Goal: Task Accomplishment & Management: Manage account settings

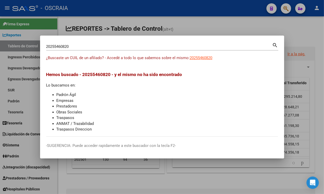
click at [91, 42] on div "20255460820 Buscar (apellido, dni, [PERSON_NAME], [PERSON_NAME], cuit, obra soc…" at bounding box center [162, 46] width 232 height 9
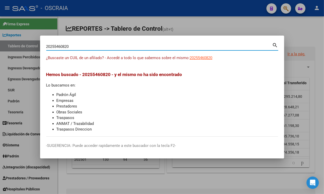
click at [91, 48] on input "20255460820" at bounding box center [159, 46] width 226 height 5
paste input "48330426"
type input "48330426"
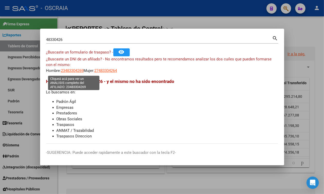
click at [71, 72] on span "23483304269" at bounding box center [72, 71] width 23 height 5
type textarea "23483304269"
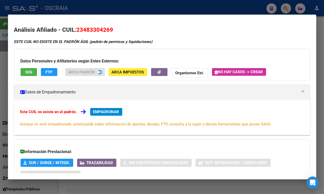
click at [90, 30] on span "23483304269" at bounding box center [94, 29] width 37 height 7
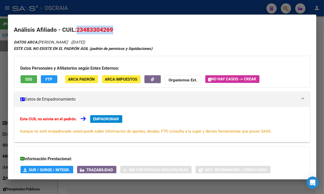
click at [89, 28] on span "23483304269" at bounding box center [94, 29] width 37 height 7
click at [182, 4] on div at bounding box center [162, 97] width 324 height 194
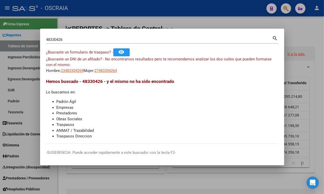
click at [118, 38] on input "48330426" at bounding box center [159, 39] width 226 height 5
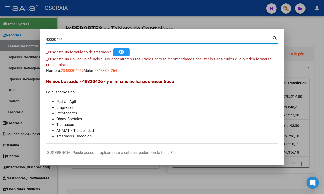
drag, startPoint x: 118, startPoint y: 38, endPoint x: 0, endPoint y: 34, distance: 117.6
click at [0, 34] on div "48330426 Buscar (apellido, dni, cuil, nro traspaso, cuit, obra social) search ¿…" at bounding box center [162, 97] width 324 height 194
drag, startPoint x: 121, startPoint y: 37, endPoint x: 0, endPoint y: 33, distance: 120.9
click at [0, 33] on div "48330426 Buscar (apellido, dni, cuil, nro traspaso, cuit, obra social) search ¿…" at bounding box center [162, 97] width 324 height 194
paste input "27957711"
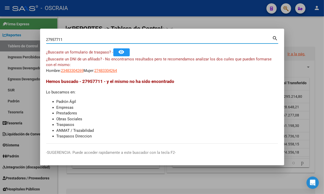
type input "27957711"
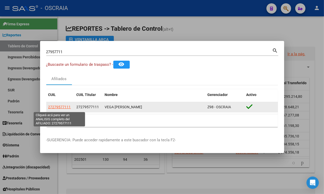
click at [63, 109] on span "27279577111" at bounding box center [59, 107] width 23 height 4
type textarea "27279577111"
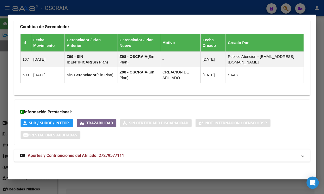
scroll to position [351, 0]
click at [80, 160] on mat-expansion-panel-header "Aportes y Contribuciones del Afiliado: 27279577111" at bounding box center [162, 156] width 296 height 12
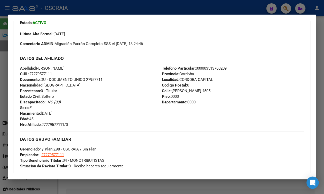
scroll to position [0, 0]
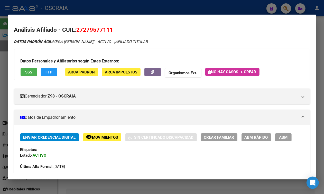
click at [104, 28] on span "27279577111" at bounding box center [94, 29] width 37 height 7
copy span "27279577111"
click at [115, 4] on div at bounding box center [162, 97] width 324 height 194
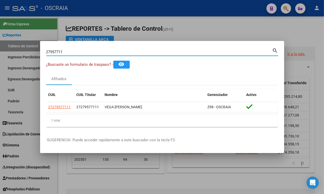
drag, startPoint x: 86, startPoint y: 52, endPoint x: 0, endPoint y: 46, distance: 86.6
click at [0, 46] on div "27957711 Buscar (apellido, dni, cuil, nro traspaso, cuit, obra social) search ¿…" at bounding box center [162, 97] width 324 height 194
paste input "48330426"
type input "48330426"
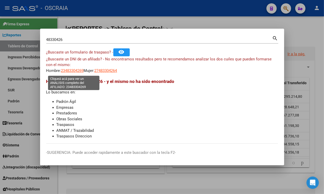
click at [74, 73] on span "23483304269" at bounding box center [72, 71] width 23 height 5
type textarea "23483304269"
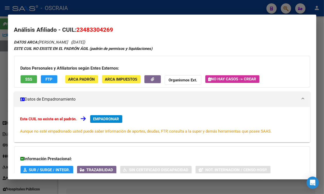
drag, startPoint x: 84, startPoint y: 28, endPoint x: 109, endPoint y: 27, distance: 24.6
click at [109, 27] on span "23483304269" at bounding box center [94, 29] width 37 height 7
copy span "48330426"
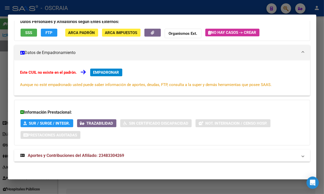
scroll to position [51, 0]
click at [98, 146] on div "DATOS ARCA: [PERSON_NAME] ([DATE]) ESTE CUIL NO EXISTE EN EL PADRÓN ÁGIL (padró…" at bounding box center [162, 79] width 296 height 175
click at [98, 152] on mat-expansion-panel-header "Aportes y Contribuciones del Afiliado: 23483304269" at bounding box center [162, 156] width 296 height 12
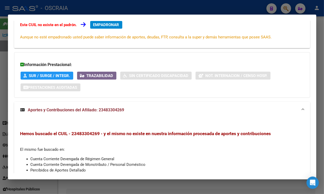
scroll to position [0, 0]
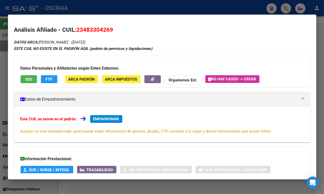
click at [91, 26] on h2 "Análisis Afiliado - CUIL: 23483304269" at bounding box center [162, 30] width 296 height 9
click at [91, 27] on span "23483304269" at bounding box center [94, 29] width 37 height 7
copy span "23483304269"
click at [108, 8] on div at bounding box center [162, 97] width 324 height 194
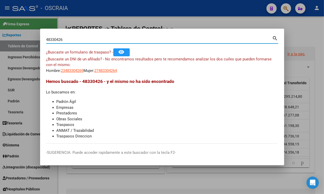
drag, startPoint x: 100, startPoint y: 41, endPoint x: 23, endPoint y: 33, distance: 77.1
click at [23, 33] on div "48330426 Buscar (apellido, dni, cuil, nro traspaso, cuit, obra social) search ¿…" at bounding box center [162, 97] width 324 height 194
paste input "20 25164425"
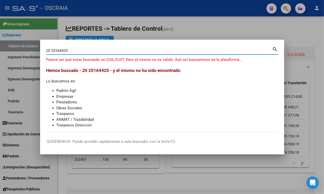
click at [51, 48] on div "20 25164425 Buscar (apellido, dni, [PERSON_NAME], [PERSON_NAME], cuit, obra soc…" at bounding box center [159, 51] width 226 height 8
click at [52, 51] on input "20 25164425" at bounding box center [159, 50] width 226 height 5
type input "2025164425"
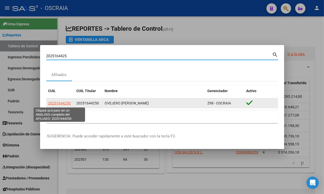
click at [57, 102] on span "20251644250" at bounding box center [59, 103] width 23 height 4
type textarea "20251644250"
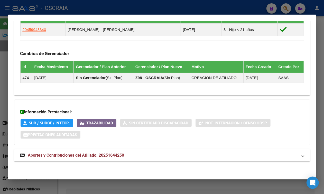
scroll to position [313, 0]
click at [81, 151] on mat-expansion-panel-header "Aportes y Contribuciones del Afiliado: 20251644250" at bounding box center [162, 156] width 296 height 12
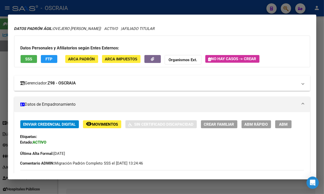
scroll to position [0, 0]
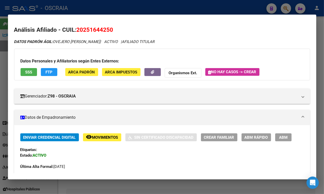
click at [31, 68] on div "Datos Personales y Afiliatorios según Entes Externos: SSS FTP ARCA Padrón ARCA …" at bounding box center [162, 65] width 296 height 32
click at [31, 71] on span "SSS" at bounding box center [28, 72] width 7 height 5
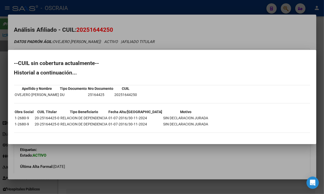
click at [116, 36] on div at bounding box center [162, 97] width 324 height 194
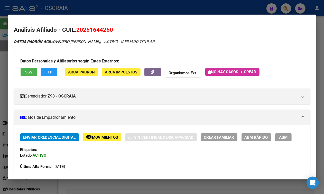
click at [279, 140] on span "ABM" at bounding box center [283, 137] width 8 height 5
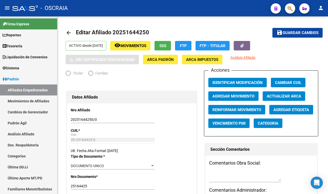
radio input "true"
type input "20-21920873-2"
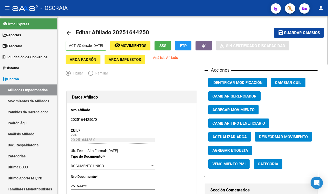
click at [237, 110] on span "Agregar Movimiento" at bounding box center [234, 110] width 42 height 5
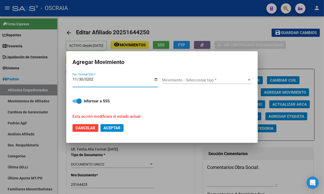
type input "[DATE]"
click at [198, 53] on mat-dialog-container "Agregar Movimiento [DATE] Fec. Formal SSS * Movimiento - Seleccionar tipo * Mov…" at bounding box center [161, 97] width 191 height 92
click at [186, 74] on div "Movimiento - Seleccionar tipo * Movimiento - Seleccionar tipo *" at bounding box center [207, 82] width 90 height 20
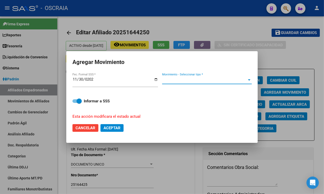
click at [183, 79] on span "Movimiento - Seleccionar tipo *" at bounding box center [204, 80] width 85 height 5
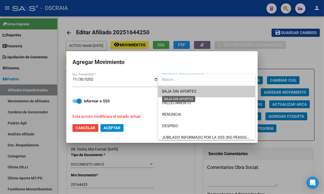
click at [184, 91] on span "BAJA SIN APORTES" at bounding box center [179, 91] width 34 height 5
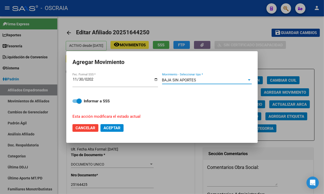
click at [108, 128] on span "Aceptar" at bounding box center [111, 128] width 17 height 5
checkbox input "false"
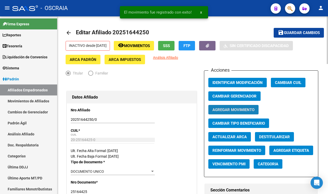
click at [228, 110] on span "Agregar Movimiento" at bounding box center [234, 110] width 42 height 5
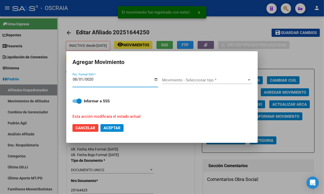
type input "0202-08-01"
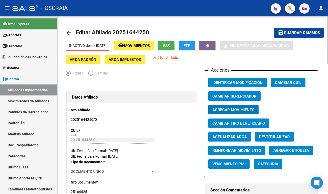
click at [126, 35] on span "Editar Afiliado 20251644250" at bounding box center [112, 32] width 73 height 6
click at [129, 32] on span "Editar Afiliado 20251644250" at bounding box center [112, 32] width 73 height 6
copy h1 "20251644250"
click at [291, 3] on span "button" at bounding box center [290, 8] width 5 height 11
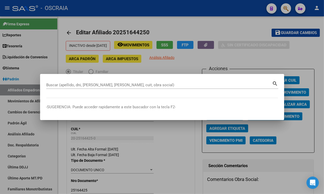
drag, startPoint x: 114, startPoint y: 89, endPoint x: 112, endPoint y: 84, distance: 4.7
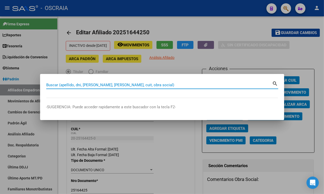
paste input "20251644250"
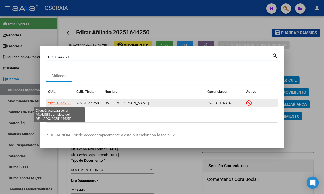
click at [60, 103] on span "20251644250" at bounding box center [59, 103] width 23 height 4
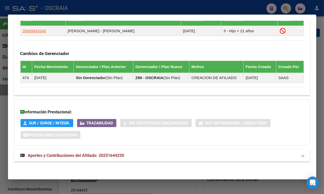
scroll to position [322, 0]
click at [63, 161] on mat-expansion-panel-header "Aportes y Contribuciones del Afiliado: 20251644250" at bounding box center [162, 156] width 296 height 12
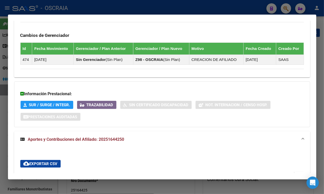
scroll to position [451, 0]
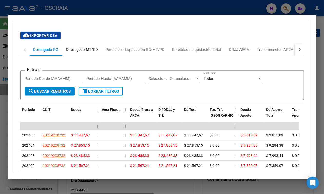
click at [79, 56] on div "Devengado MT/PD" at bounding box center [82, 50] width 40 height 12
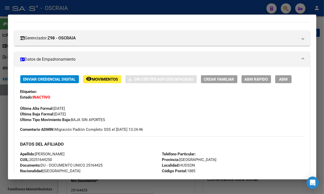
scroll to position [0, 0]
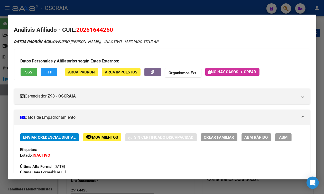
drag, startPoint x: 55, startPoint y: 42, endPoint x: 110, endPoint y: 40, distance: 55.0
click at [110, 40] on icon "DATOS PADRÓN ÁGIL: OVEJERO [PERSON_NAME] | INACTIVO | AFILIADO TITULAR" at bounding box center [86, 42] width 144 height 5
copy icon "OVEJERO [PERSON_NAME]"
click at [92, 25] on mat-dialog-content "Análisis Afiliado - CUIL: 20251644250 DATOS PADRÓN ÁGIL: OVEJERO [PERSON_NAME] …" at bounding box center [162, 97] width 308 height 153
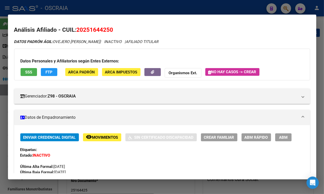
copy span "20251644250"
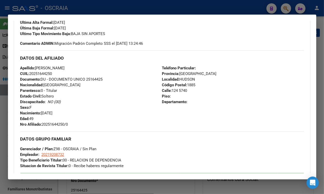
scroll to position [160, 0]
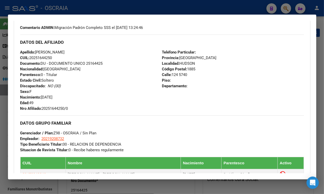
drag, startPoint x: 42, startPoint y: 112, endPoint x: 63, endPoint y: 110, distance: 20.6
click at [63, 110] on div "Apellido: [PERSON_NAME] OVEJERO CUIL: 20251644250 Documento: DU - DOCUMENTO UNI…" at bounding box center [91, 81] width 142 height 62
copy span "[DATE]"
click at [122, 12] on div at bounding box center [162, 97] width 324 height 194
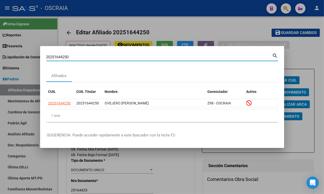
click at [78, 56] on input "20251644250" at bounding box center [159, 57] width 226 height 5
click at [72, 54] on div "20251644250 Buscar (apellido, dni, cuil, [PERSON_NAME], cuit, obra social)" at bounding box center [159, 57] width 226 height 8
click at [71, 56] on input "20251644250" at bounding box center [159, 57] width 226 height 5
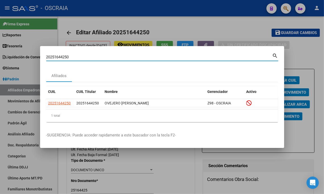
click at [71, 56] on input "20251644250" at bounding box center [159, 57] width 226 height 5
paste input "947129199"
type input "20947129199"
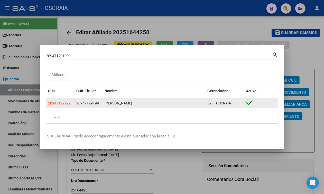
click at [61, 99] on datatable-body-cell "20947129199" at bounding box center [60, 104] width 28 height 10
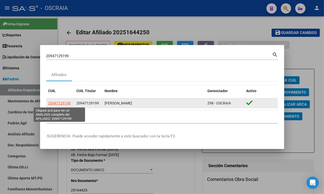
click at [62, 102] on span "20947129199" at bounding box center [59, 103] width 23 height 4
type textarea "20947129199"
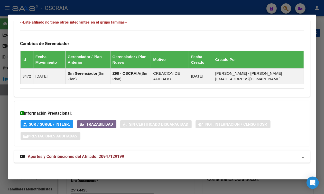
scroll to position [303, 0]
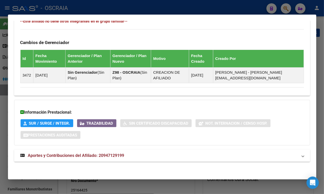
click at [88, 151] on mat-expansion-panel-header "Aportes y Contribuciones del Afiliado: 20947129199" at bounding box center [162, 156] width 296 height 12
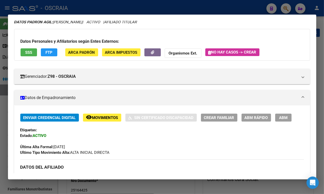
scroll to position [0, 0]
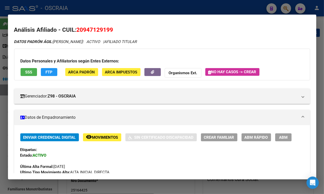
click at [133, 8] on div at bounding box center [162, 97] width 324 height 194
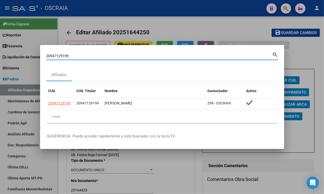
click at [135, 55] on input "20947129199" at bounding box center [159, 56] width 226 height 5
paste input "4358176"
type input "24358176"
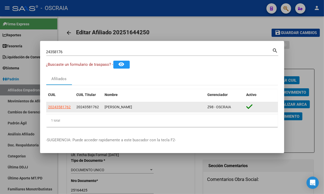
click at [61, 112] on datatable-body-cell "20243581762" at bounding box center [60, 107] width 28 height 10
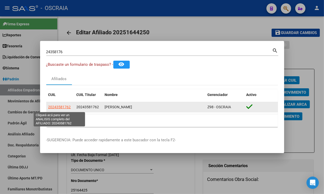
click at [60, 108] on span "20243581762" at bounding box center [59, 107] width 23 height 4
type textarea "20243581762"
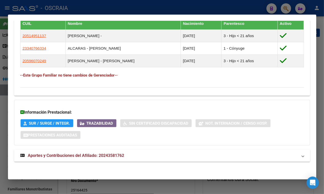
scroll to position [308, 0]
click at [97, 158] on span "Aportes y Contribuciones del Afiliado: 20243581762" at bounding box center [76, 155] width 96 height 5
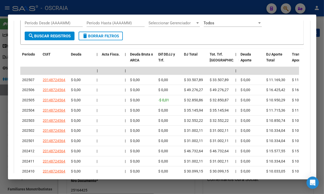
scroll to position [498, 0]
